Goal: Task Accomplishment & Management: Use online tool/utility

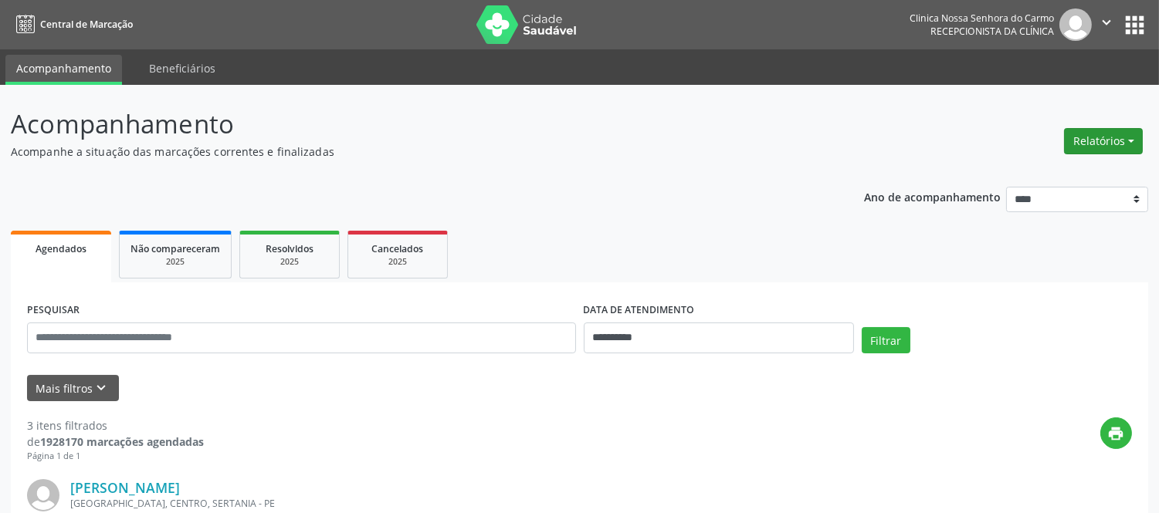
click at [1120, 142] on button "Relatórios" at bounding box center [1103, 141] width 79 height 26
click at [1024, 167] on link "Agendamentos" at bounding box center [1060, 174] width 166 height 22
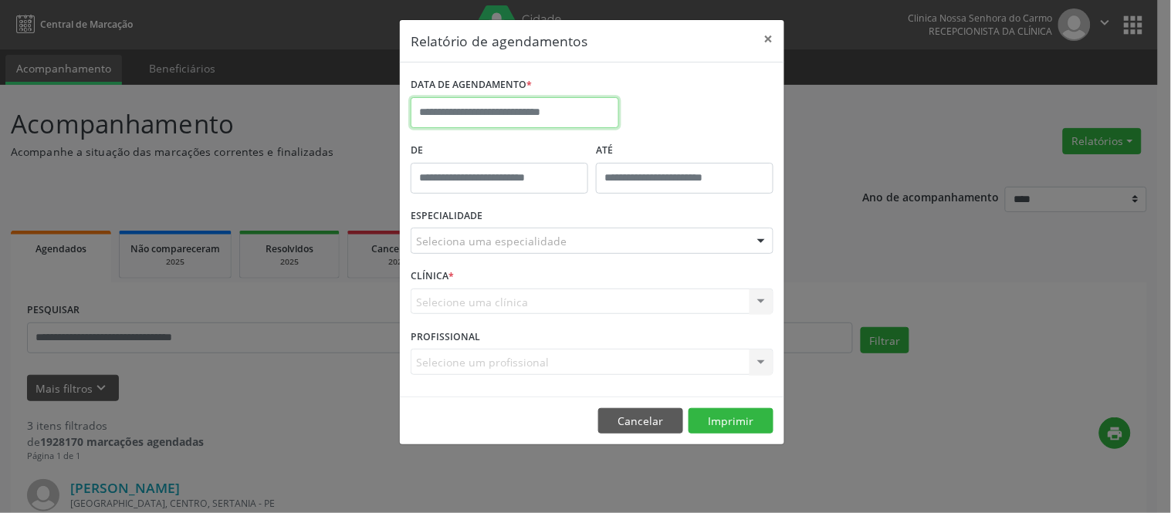
click at [437, 113] on input "text" at bounding box center [515, 112] width 208 height 31
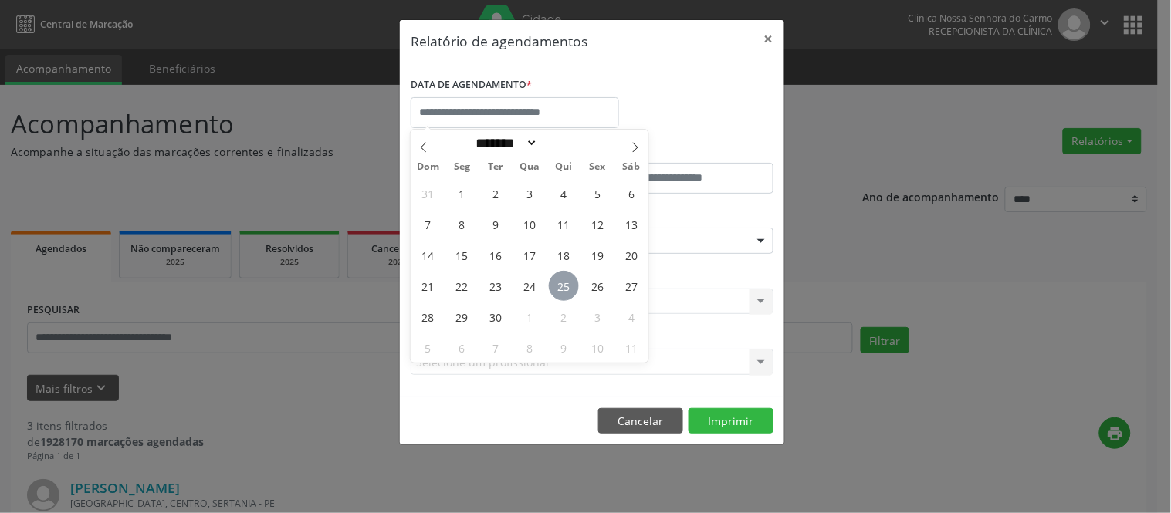
click at [570, 286] on span "25" at bounding box center [564, 286] width 30 height 30
type input "**********"
click at [605, 276] on span "26" at bounding box center [598, 286] width 30 height 30
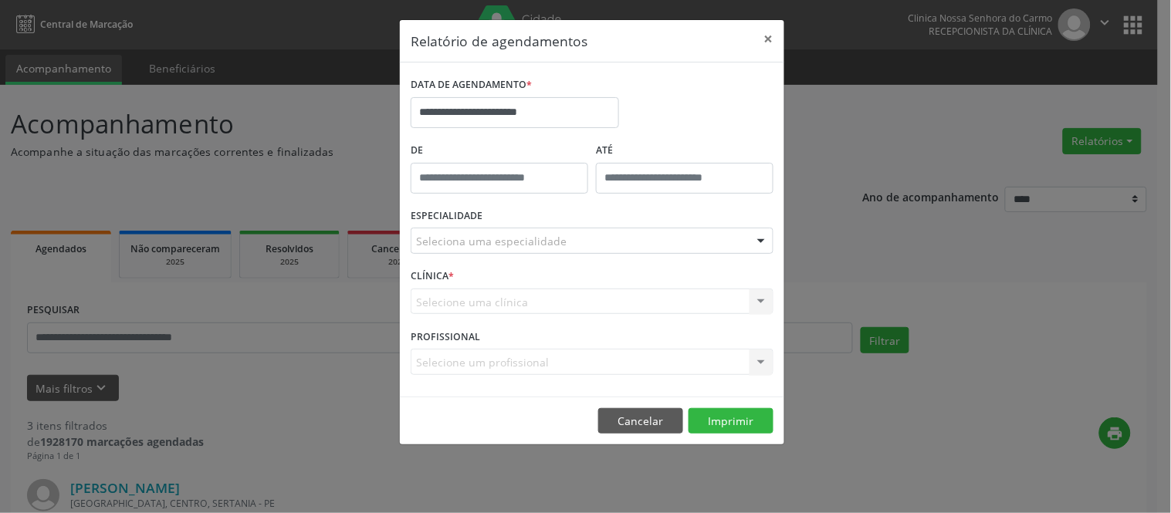
click at [489, 230] on div "Seleciona uma especialidade" at bounding box center [592, 241] width 363 height 26
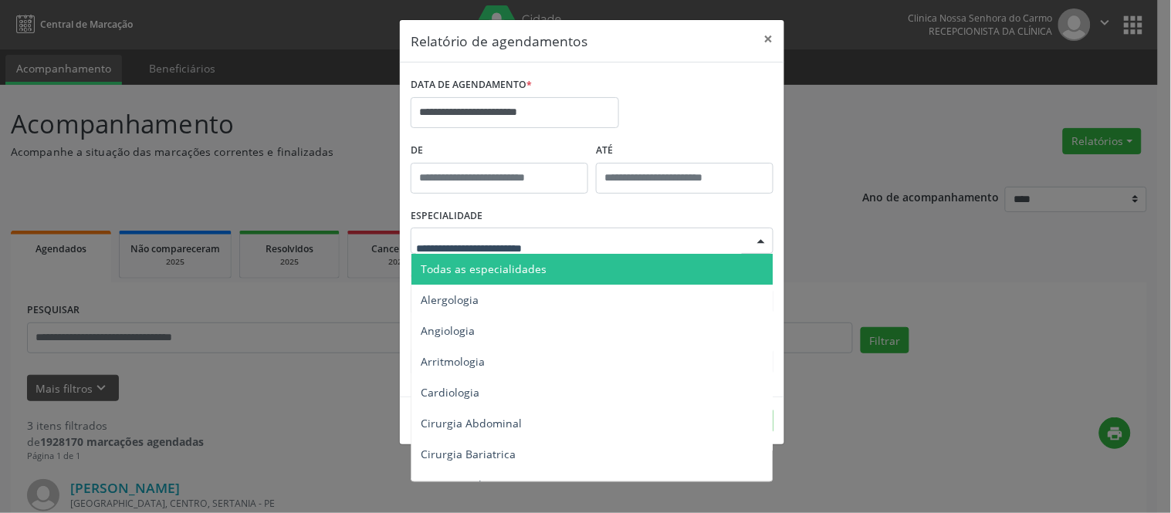
click at [489, 274] on span "Todas as especialidades" at bounding box center [484, 269] width 126 height 15
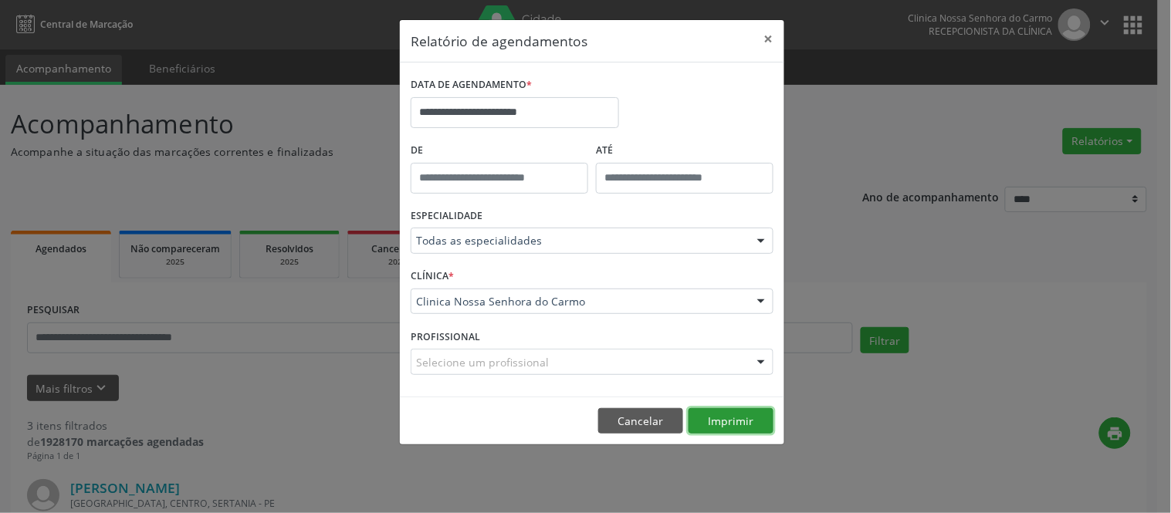
click at [719, 422] on button "Imprimir" at bounding box center [731, 421] width 85 height 26
click at [768, 36] on button "×" at bounding box center [768, 39] width 31 height 38
